Goal: Task Accomplishment & Management: Use online tool/utility

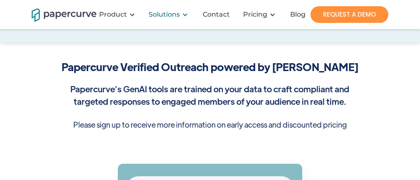
scroll to position [25, 0]
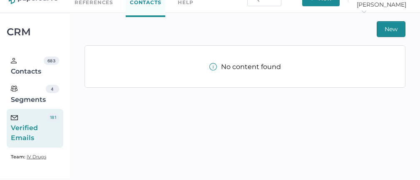
scroll to position [17, 0]
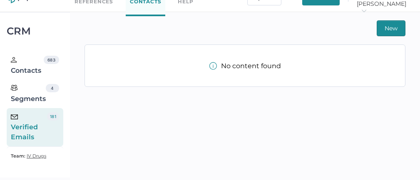
click at [47, 126] on div "Verified Emails 181" at bounding box center [35, 127] width 57 height 38
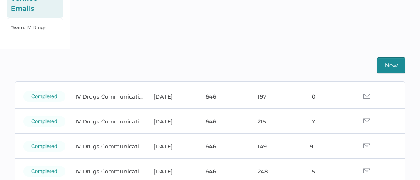
scroll to position [0, 0]
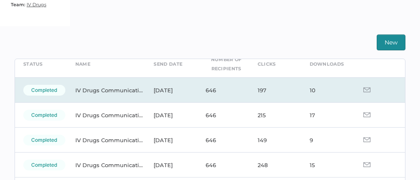
scroll to position [41, 0]
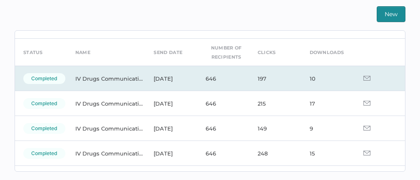
scroll to position [16, 0]
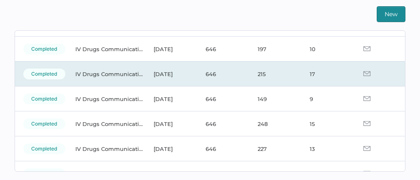
scroll to position [56, 0]
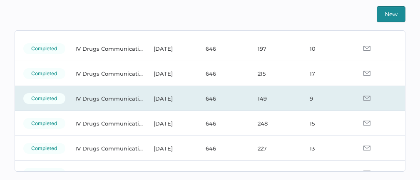
scroll to position [48, 0]
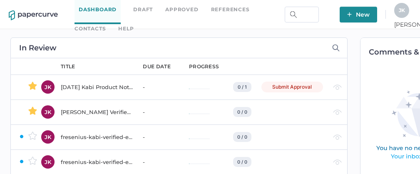
scroll to position [0, 50]
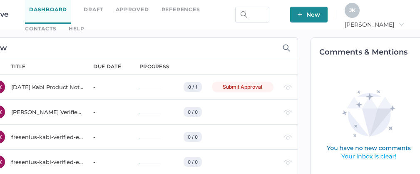
click at [355, 11] on span "J K" at bounding box center [352, 10] width 6 height 6
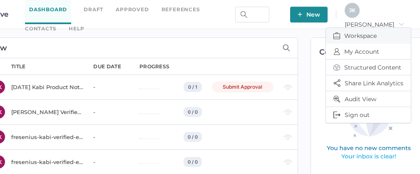
click at [362, 34] on span "Workspace" at bounding box center [368, 36] width 70 height 16
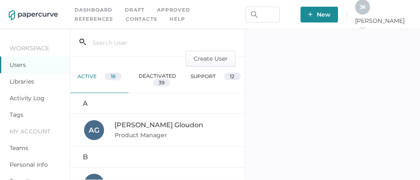
click at [29, 99] on link "Activity Log" at bounding box center [27, 97] width 35 height 7
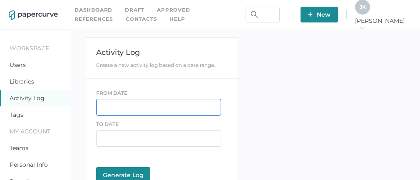
click at [129, 106] on input "text" at bounding box center [158, 107] width 125 height 17
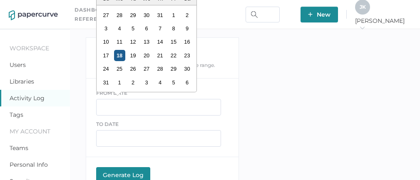
click at [119, 54] on div "18" at bounding box center [119, 55] width 11 height 11
type input "08/18/2025"
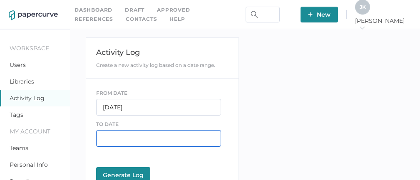
click at [115, 137] on input "text" at bounding box center [158, 138] width 125 height 17
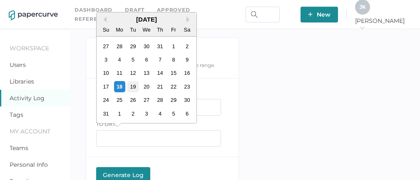
click at [132, 89] on div "19" at bounding box center [132, 86] width 11 height 11
type input "08/19/2025"
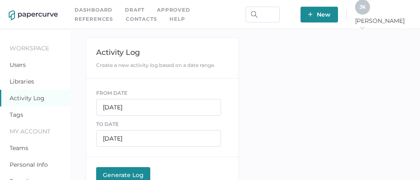
click at [124, 170] on button "Generate Log Processing" at bounding box center [123, 175] width 54 height 17
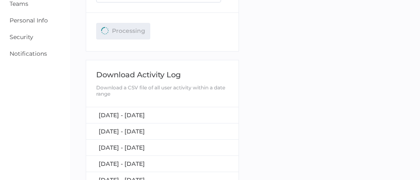
scroll to position [144, 0]
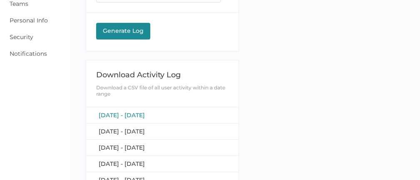
click at [124, 114] on span "[DATE] - [DATE]" at bounding box center [122, 115] width 46 height 7
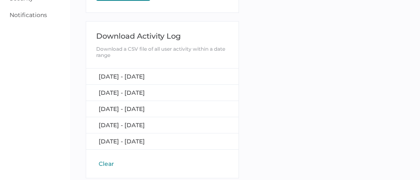
scroll to position [186, 0]
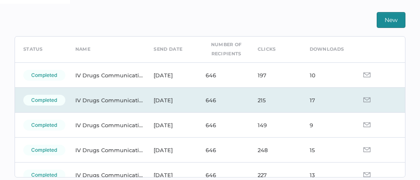
scroll to position [35, 0]
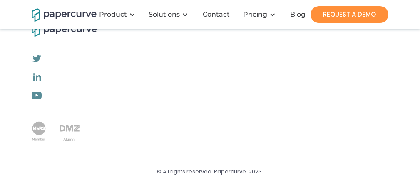
scroll to position [466, 0]
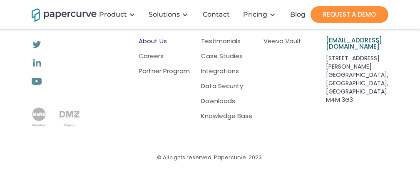
click at [151, 42] on link "About Us" at bounding box center [164, 41] width 51 height 8
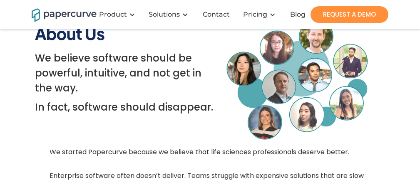
scroll to position [109, 0]
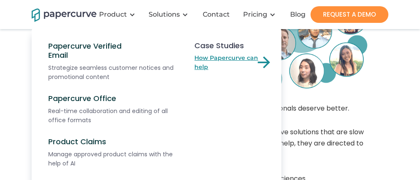
click at [216, 59] on link "How Papercurve can help" at bounding box center [233, 62] width 79 height 18
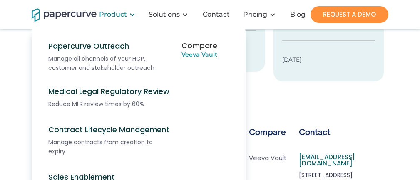
scroll to position [286, 0]
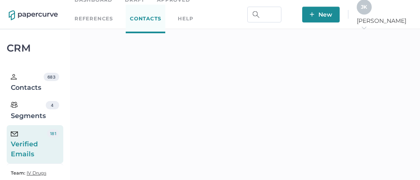
click at [367, 10] on span "J K" at bounding box center [364, 7] width 6 height 6
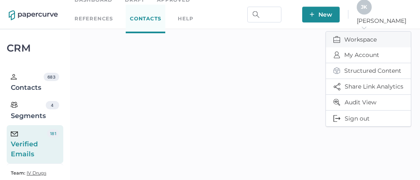
click at [352, 39] on span "Workspace" at bounding box center [368, 40] width 70 height 16
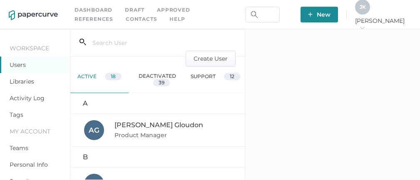
click at [32, 98] on link "Activity Log" at bounding box center [27, 97] width 35 height 7
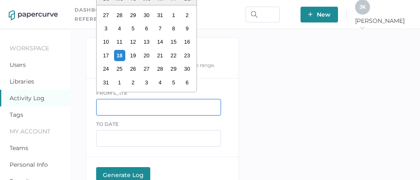
click at [128, 105] on input "text" at bounding box center [158, 107] width 125 height 17
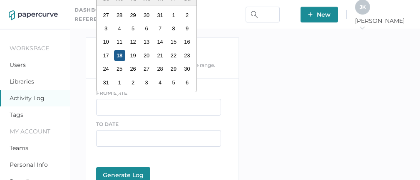
click at [121, 55] on div "18" at bounding box center [119, 55] width 11 height 11
type input "08/18/2025"
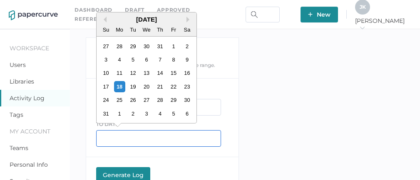
click at [111, 144] on input "text" at bounding box center [158, 138] width 125 height 17
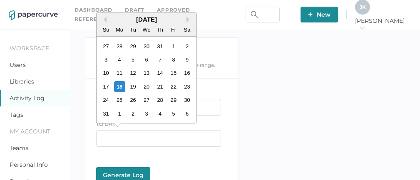
click at [133, 87] on div "19" at bounding box center [132, 86] width 11 height 11
type input "08/19/2025"
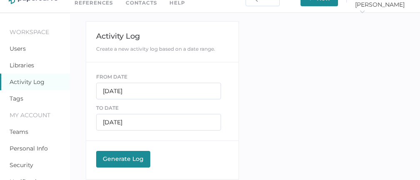
scroll to position [71, 0]
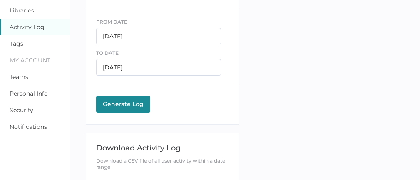
click at [130, 102] on div "Generate Log" at bounding box center [123, 103] width 46 height 7
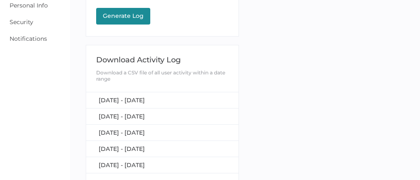
scroll to position [160, 0]
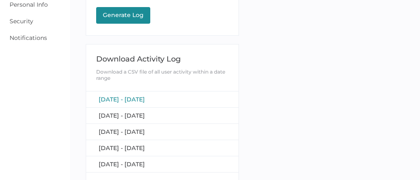
click at [133, 99] on span "[DATE] - [DATE]" at bounding box center [122, 99] width 46 height 7
